Goal: Information Seeking & Learning: Learn about a topic

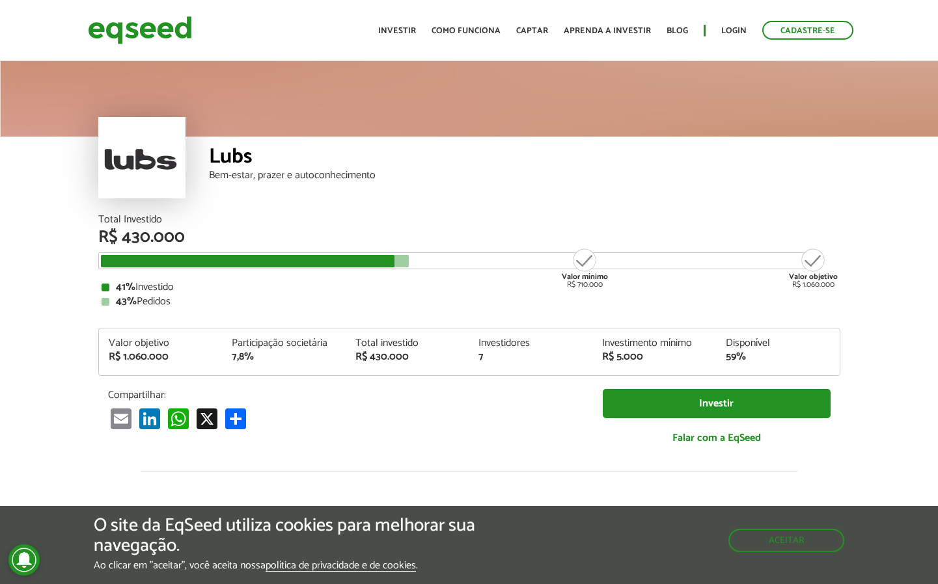
click at [41, 359] on article "Lubs Bem-estar, prazer e autoconhecimento Total Investido R$ 430.000 Valor míni…" at bounding box center [469, 487] width 938 height 856
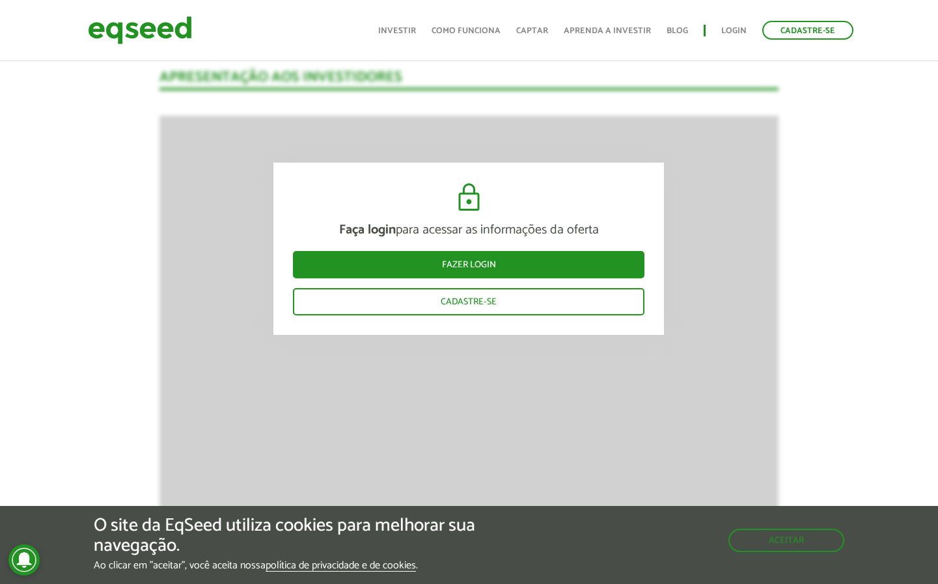
scroll to position [1070, 0]
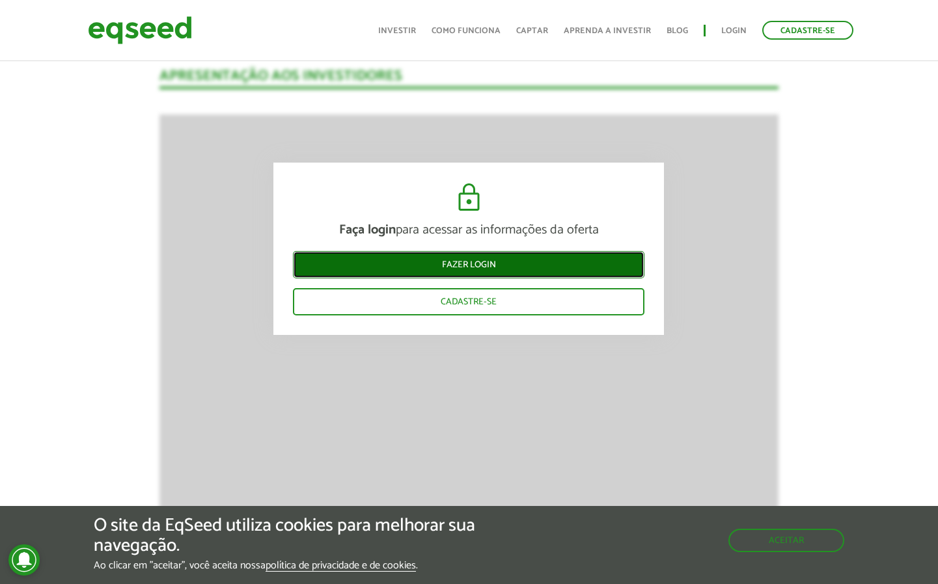
click at [491, 270] on link "Fazer login" at bounding box center [468, 264] width 351 height 27
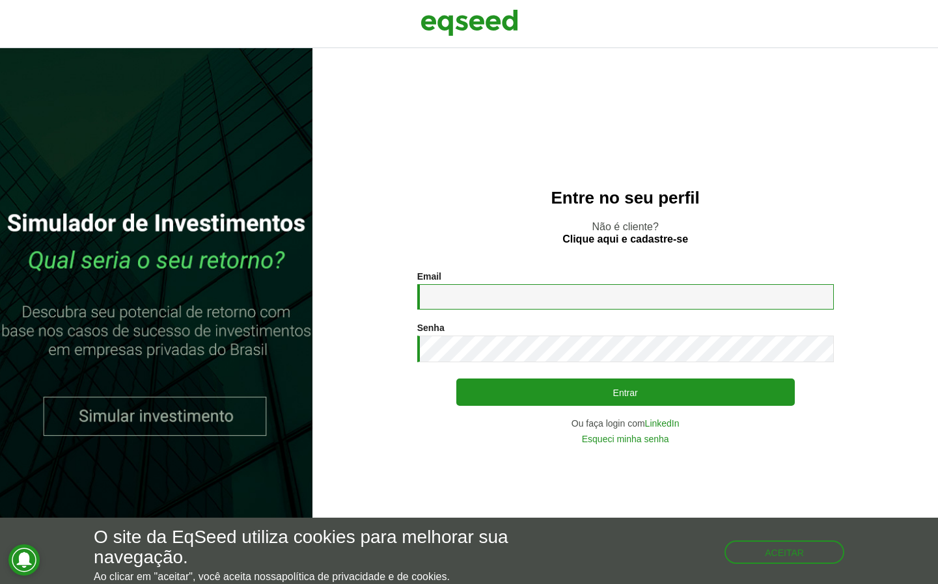
click at [485, 291] on input "Email *" at bounding box center [625, 296] width 416 height 25
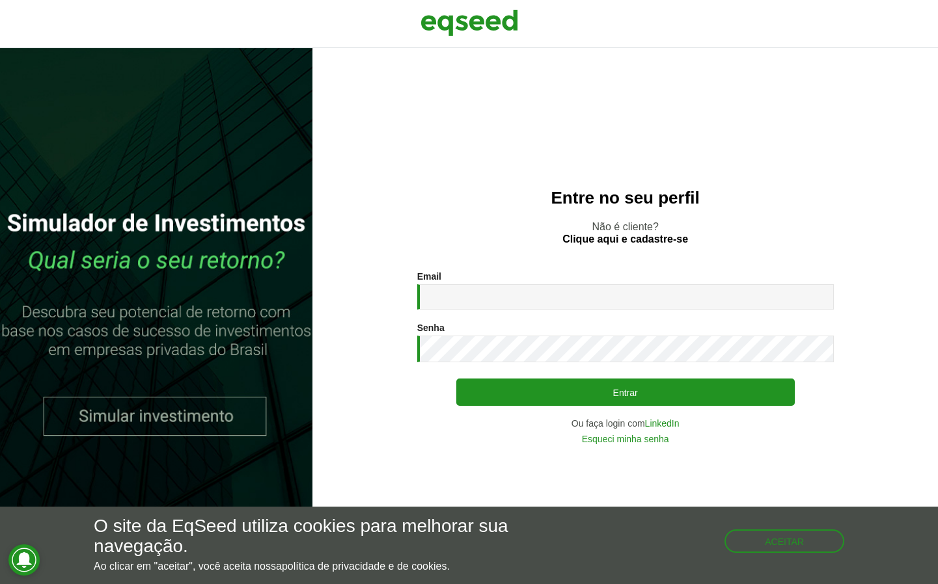
click at [472, 312] on div "Email * Digite seu endereço de e-mail. Senha * Digite a senha que será usada em…" at bounding box center [625, 357] width 416 height 172
click at [479, 282] on div "Email * Digite seu endereço de e-mail." at bounding box center [625, 290] width 416 height 38
click at [670, 424] on link "LinkedIn" at bounding box center [662, 423] width 34 height 9
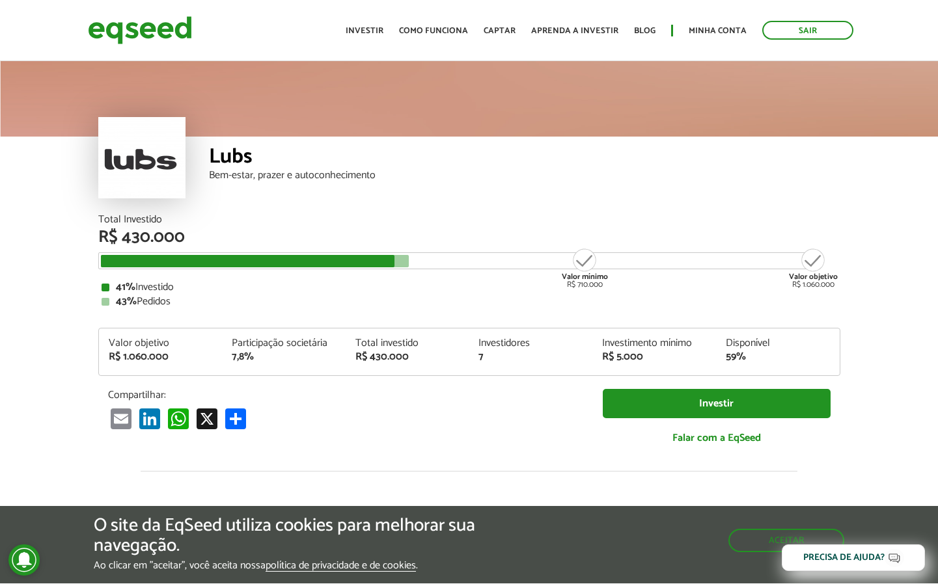
scroll to position [338, 0]
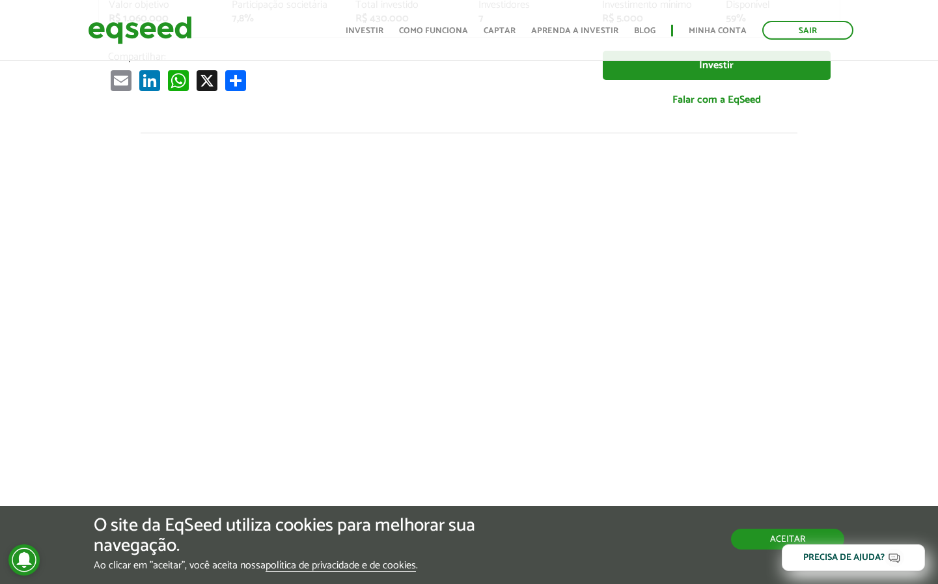
click at [762, 543] on button "Aceitar" at bounding box center [787, 539] width 113 height 21
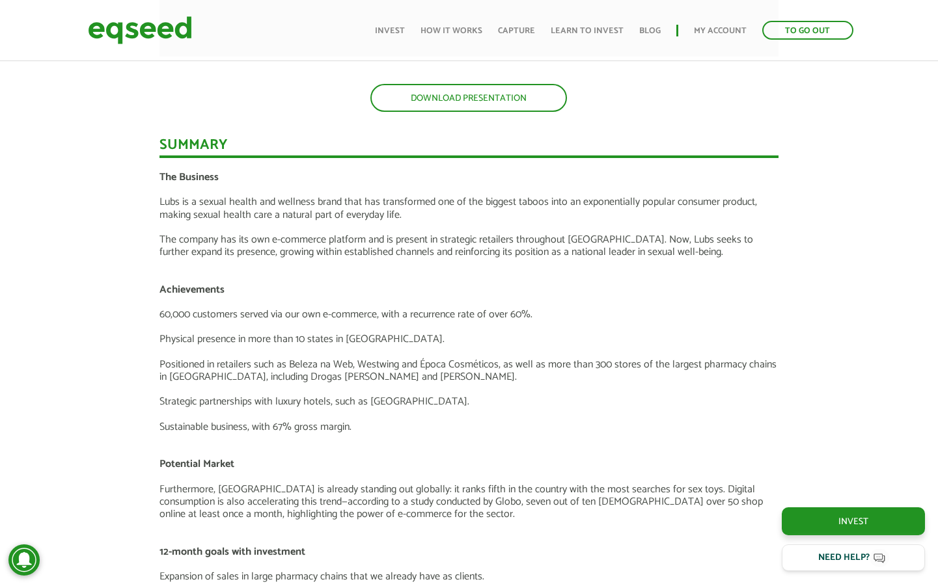
scroll to position [1412, 0]
click at [323, 307] on font "60,000 customers served via our own e-commerce, with a recurrence rate of over …" at bounding box center [345, 315] width 373 height 18
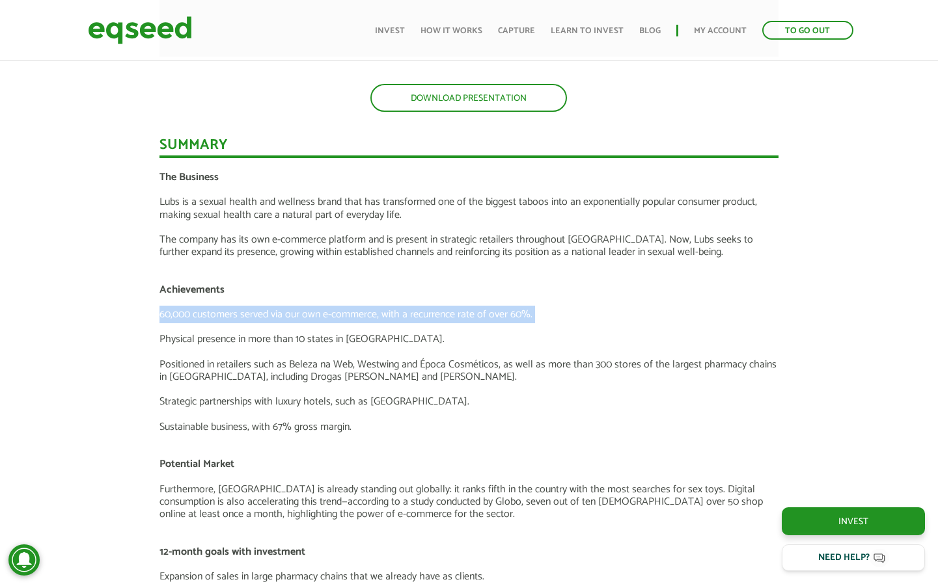
copy div "60,000 customers served via our own e-commerce, with a recurrence rate of over …"
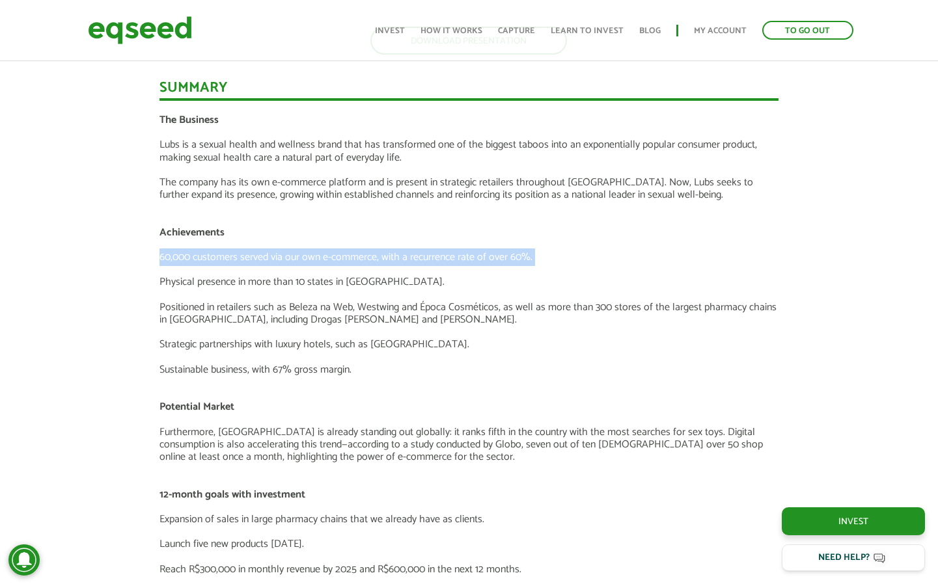
scroll to position [1472, 0]
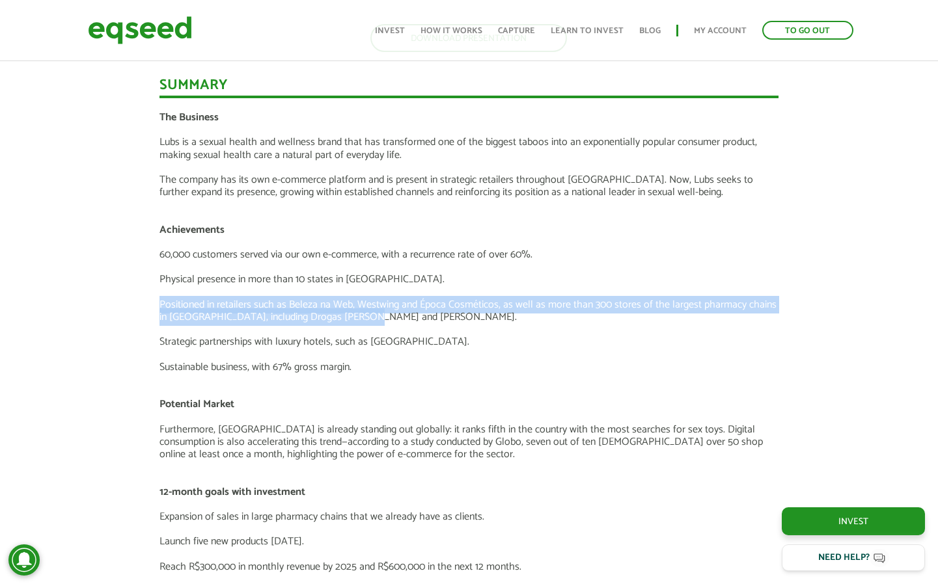
drag, startPoint x: 368, startPoint y: 315, endPoint x: 146, endPoint y: 305, distance: 222.1
click at [146, 305] on div "Investor Presentation DOWNLOAD PRESENTATION Summary The Business Lubs is a sexu…" at bounding box center [468, 556] width 957 height 2173
copy font "Positioned in retailers such as Beleza na Web, Westwing and Época Cosméticos, a…"
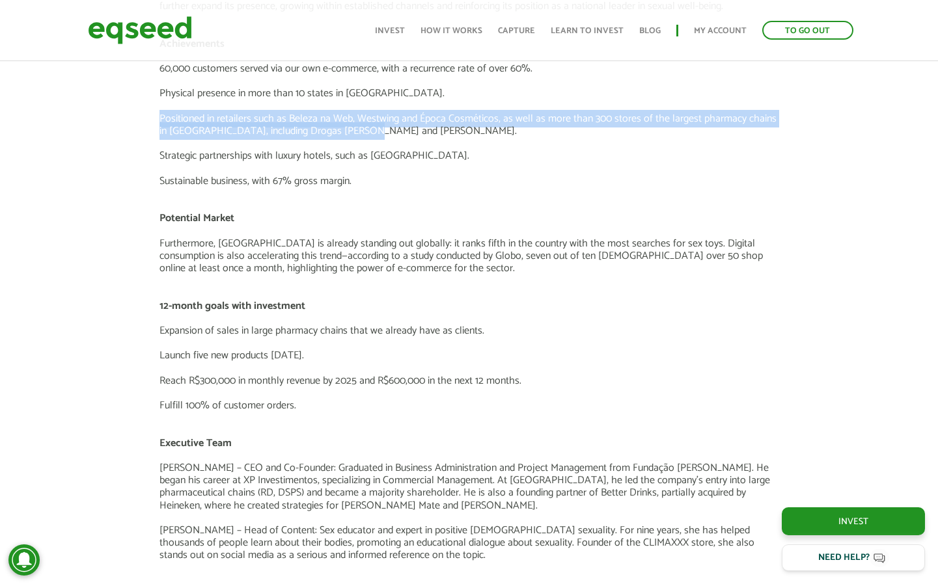
scroll to position [1660, 0]
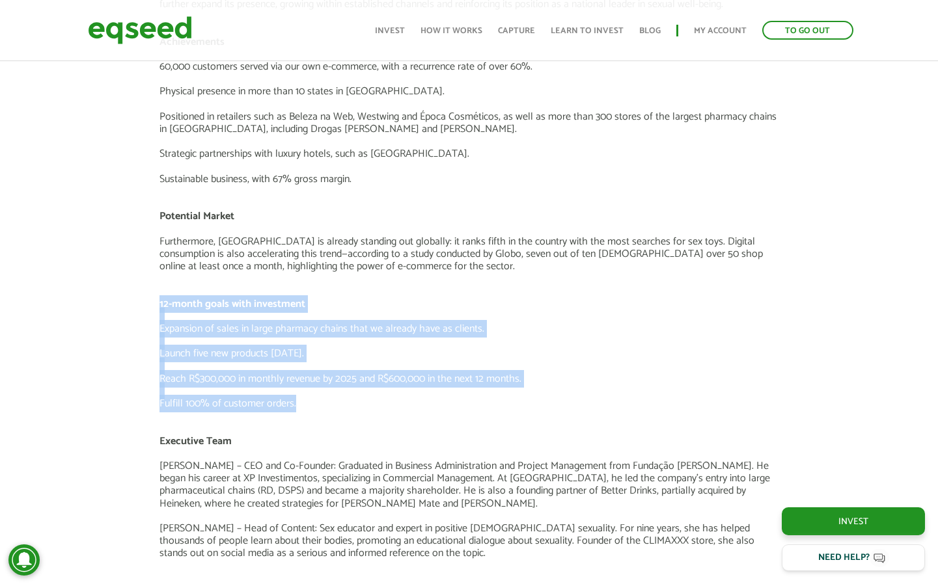
drag, startPoint x: 148, startPoint y: 304, endPoint x: 391, endPoint y: 404, distance: 262.6
click at [391, 404] on div "Investor Presentation DOWNLOAD PRESENTATION Summary The Business Lubs is a sexu…" at bounding box center [468, 368] width 957 height 2173
copy div "12-month goals with investment Expansion of sales in large pharmacy chains that…"
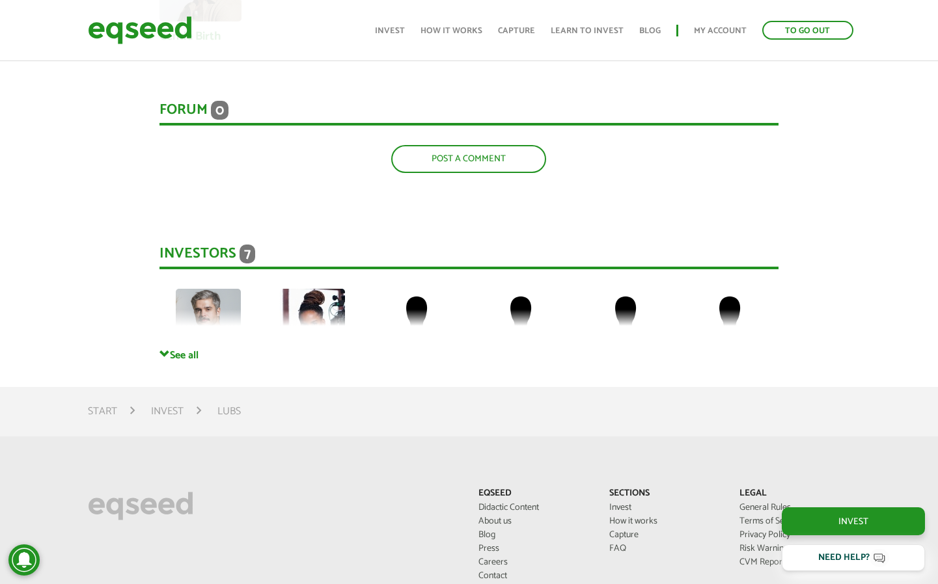
scroll to position [2756, 0]
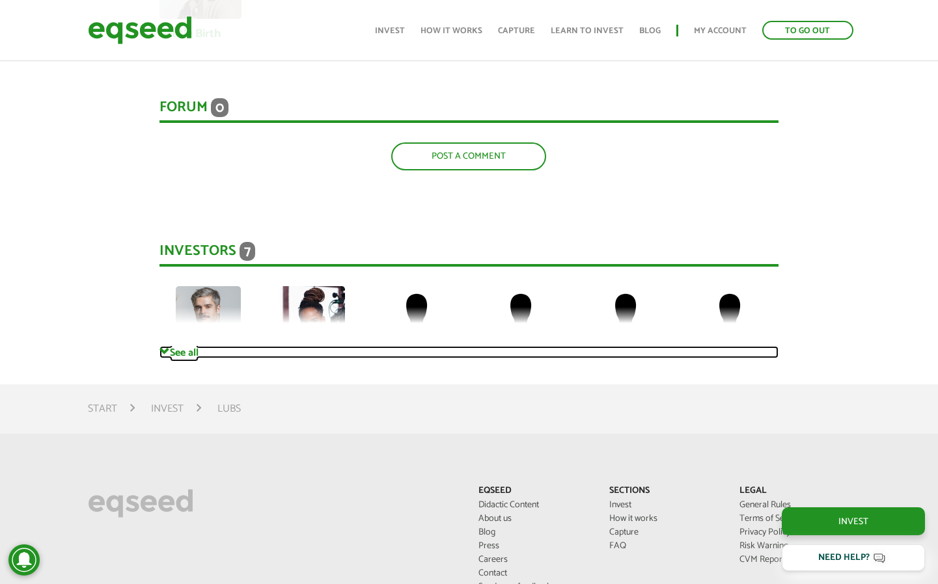
click at [174, 345] on font "See all" at bounding box center [184, 353] width 29 height 18
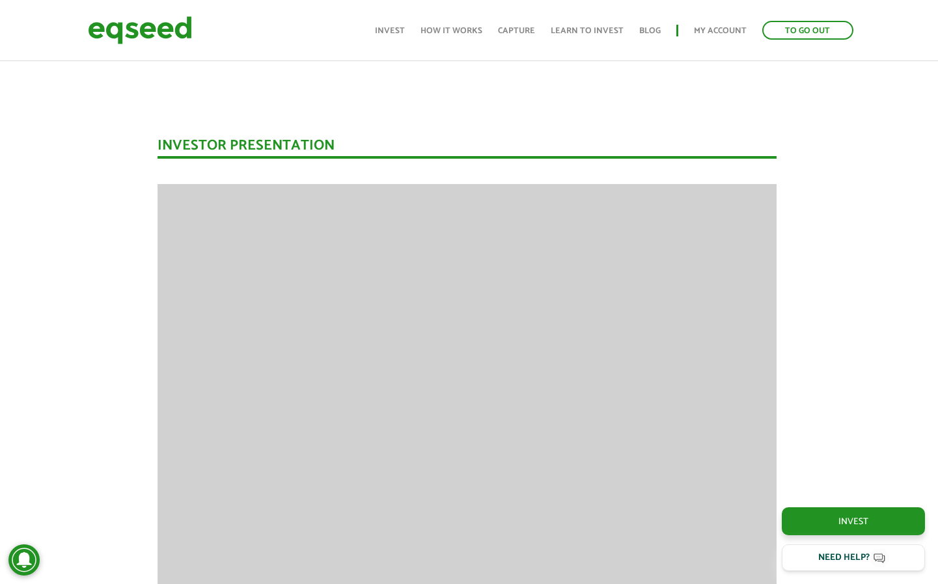
scroll to position [0, 2]
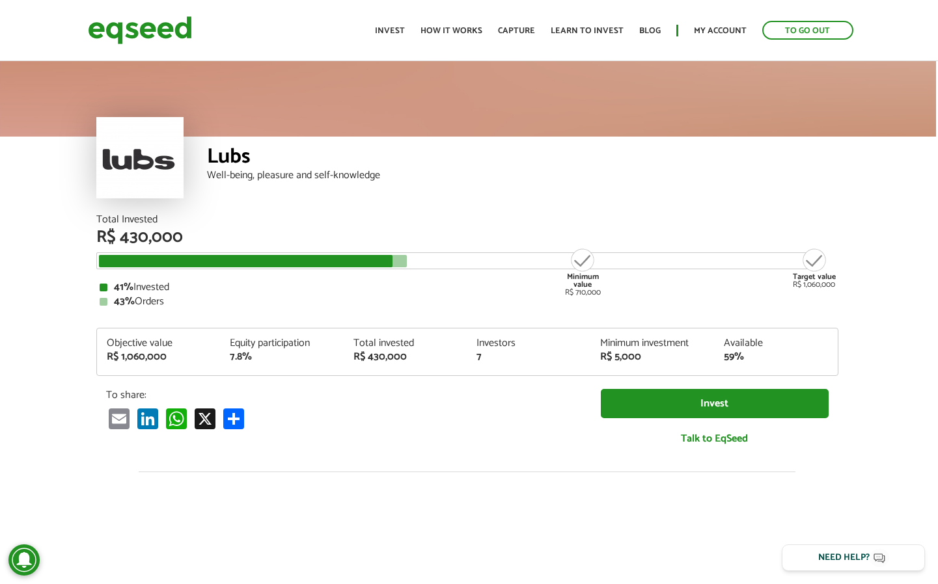
click at [729, 360] on font "59%" at bounding box center [734, 357] width 20 height 18
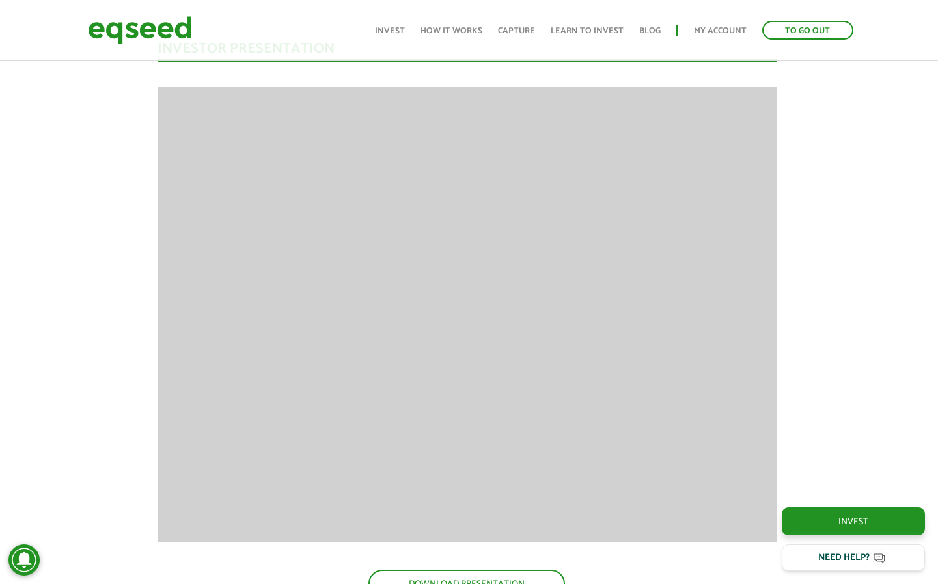
scroll to position [1234, 2]
